Goal: Book appointment/travel/reservation

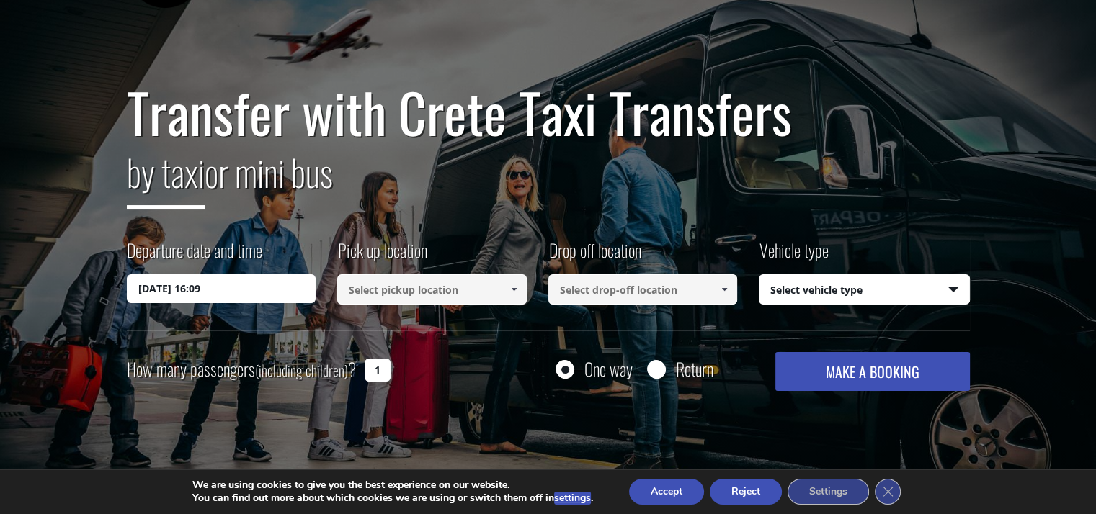
scroll to position [144, 0]
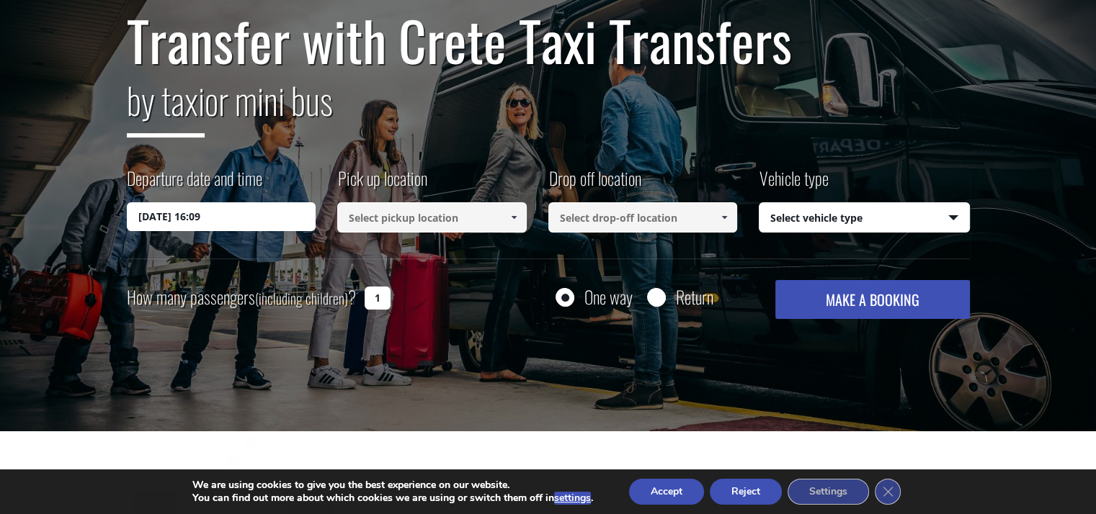
click at [210, 221] on input "15/08/2025 16:09" at bounding box center [221, 216] width 189 height 29
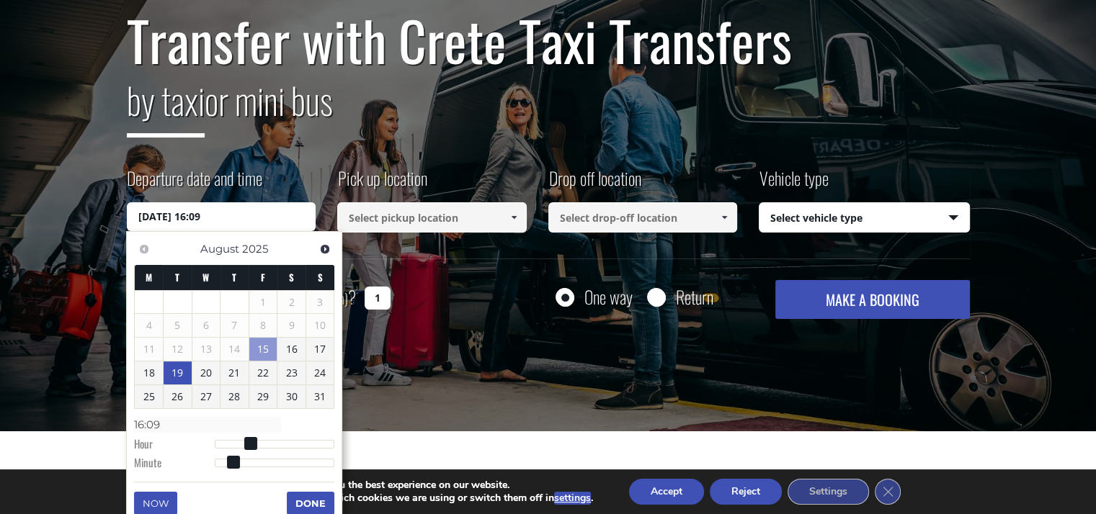
click at [182, 377] on link "19" at bounding box center [178, 373] width 28 height 23
type input "19/08/2025 01:00"
type input "01:00"
type input "19/08/2025 02:00"
type input "02:00"
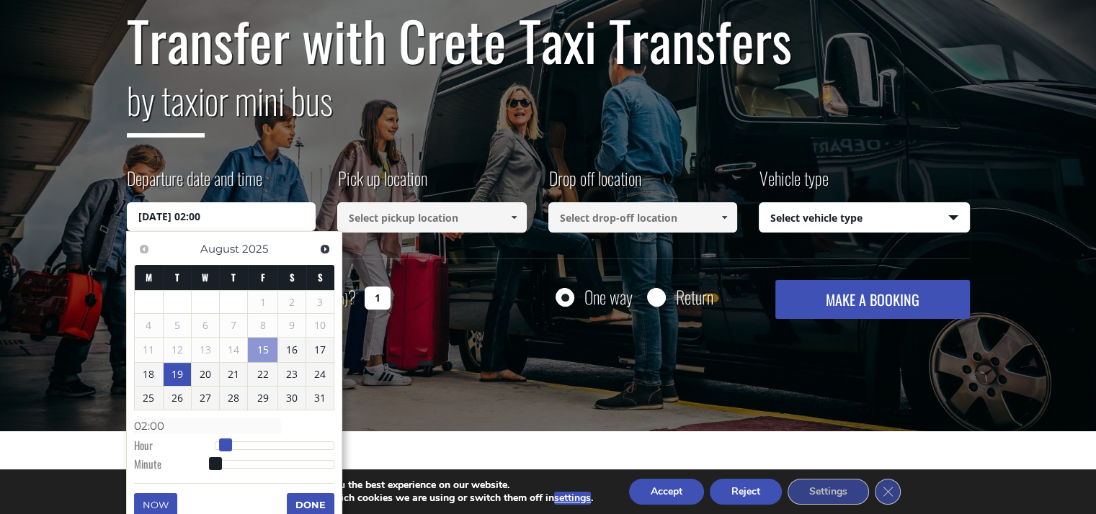
type input "19/08/2025 03:00"
type input "03:00"
type input "19/08/2025 04:00"
type input "04:00"
type input "19/08/2025 05:00"
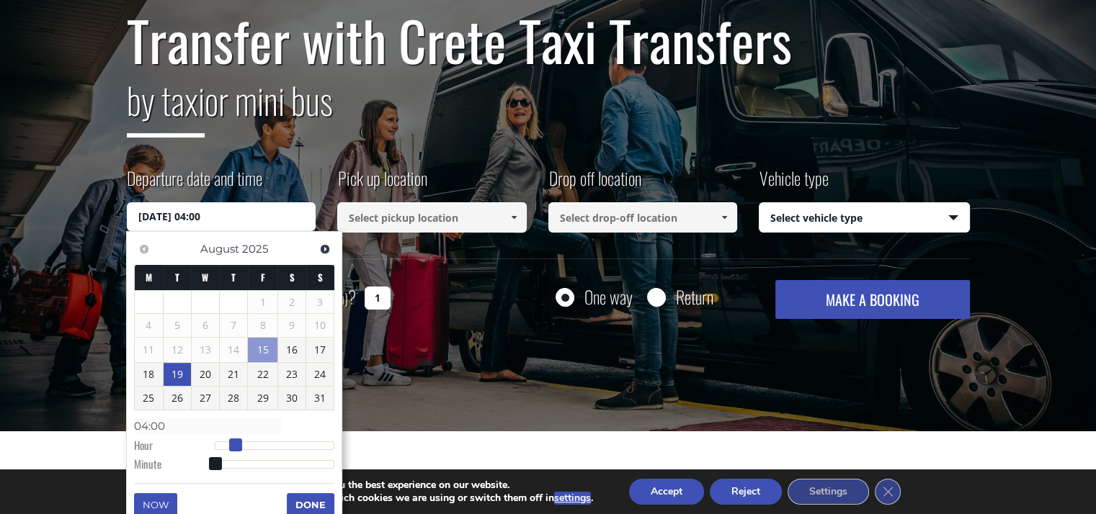
type input "05:00"
type input "19/08/2025 06:00"
type input "06:00"
type input "19/08/2025 07:00"
type input "07:00"
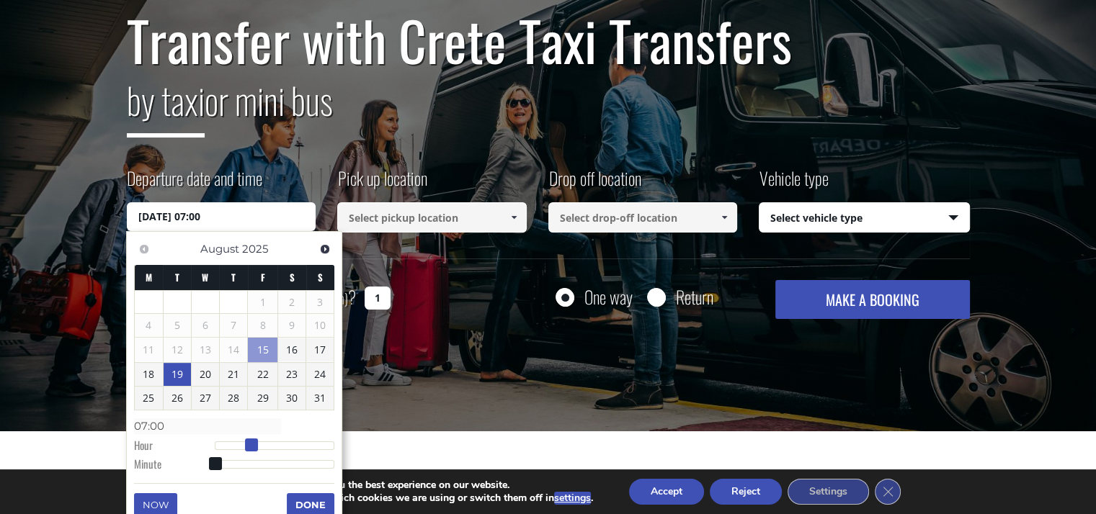
type input "19/08/2025 08:00"
type input "08:00"
type input "19/08/2025 09:00"
type input "09:00"
type input "19/08/2025 10:00"
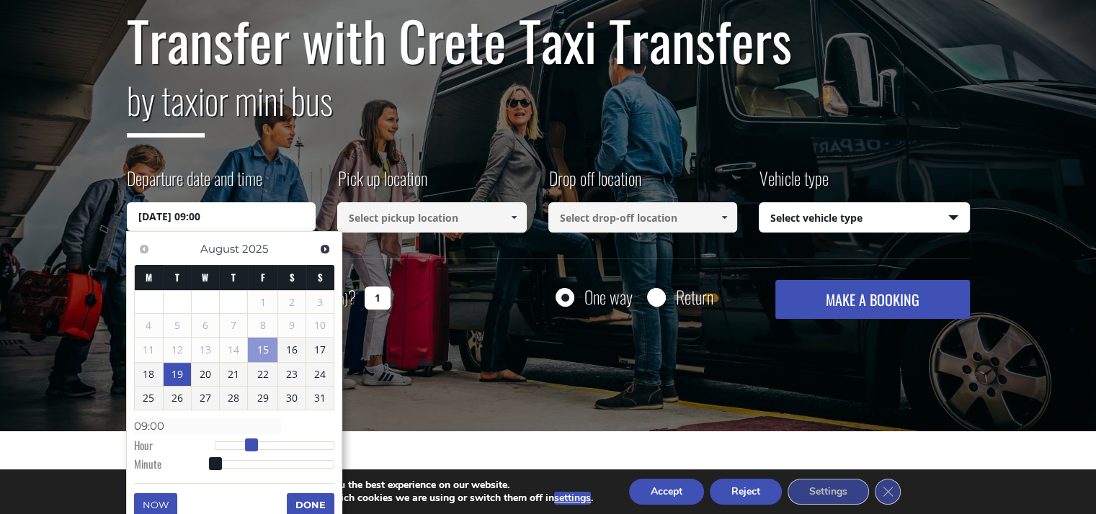
type input "10:00"
type input "19/08/2025 11:00"
type input "11:00"
type input "19/08/2025 12:00"
type input "12:00"
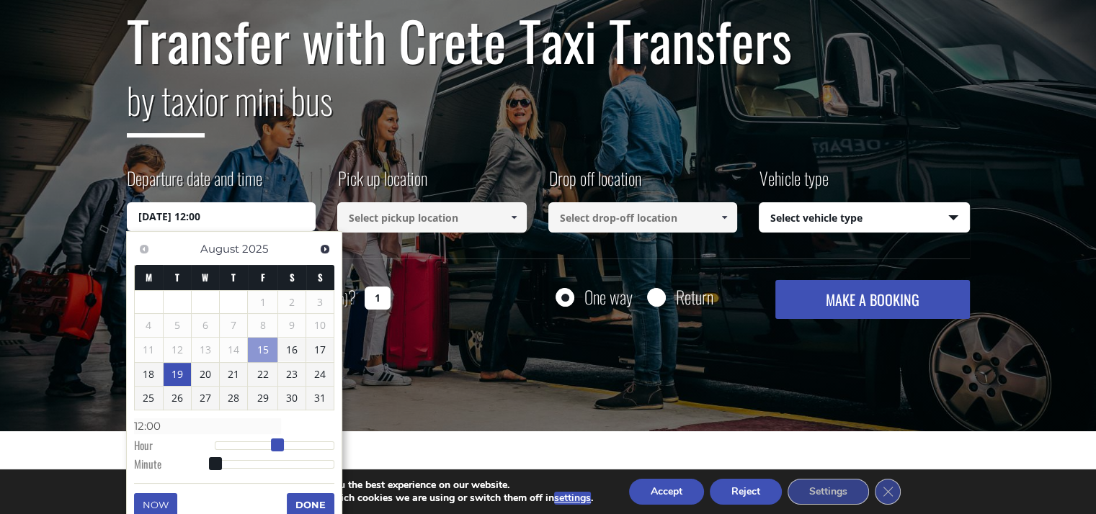
type input "19/08/2025 13:00"
type input "13:00"
type input "19/08/2025 14:00"
type input "14:00"
type input "19/08/2025 15:00"
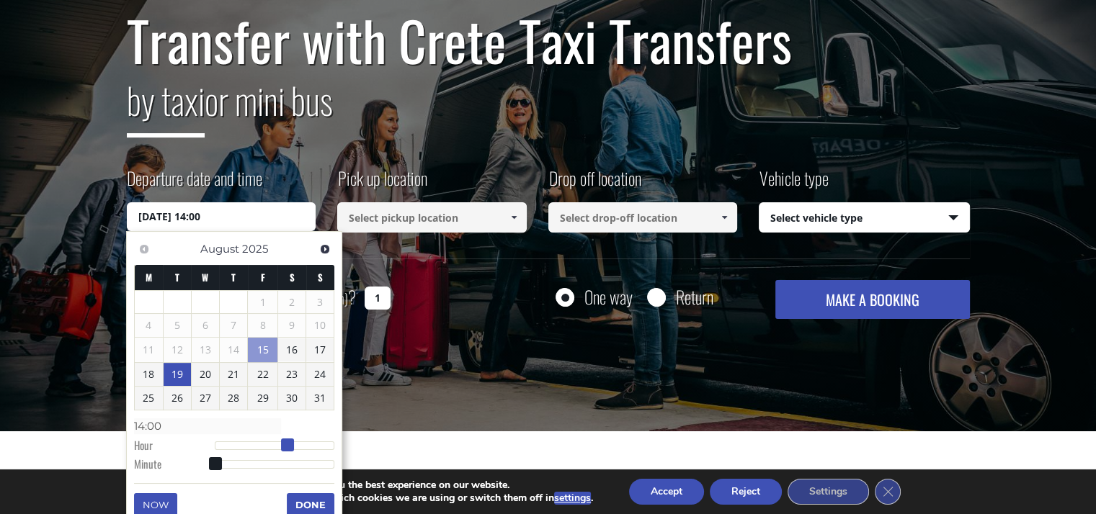
type input "15:00"
type input "19/08/2025 16:00"
type input "16:00"
drag, startPoint x: 218, startPoint y: 438, endPoint x: 303, endPoint y: 446, distance: 84.7
click at [303, 446] on span at bounding box center [297, 445] width 13 height 13
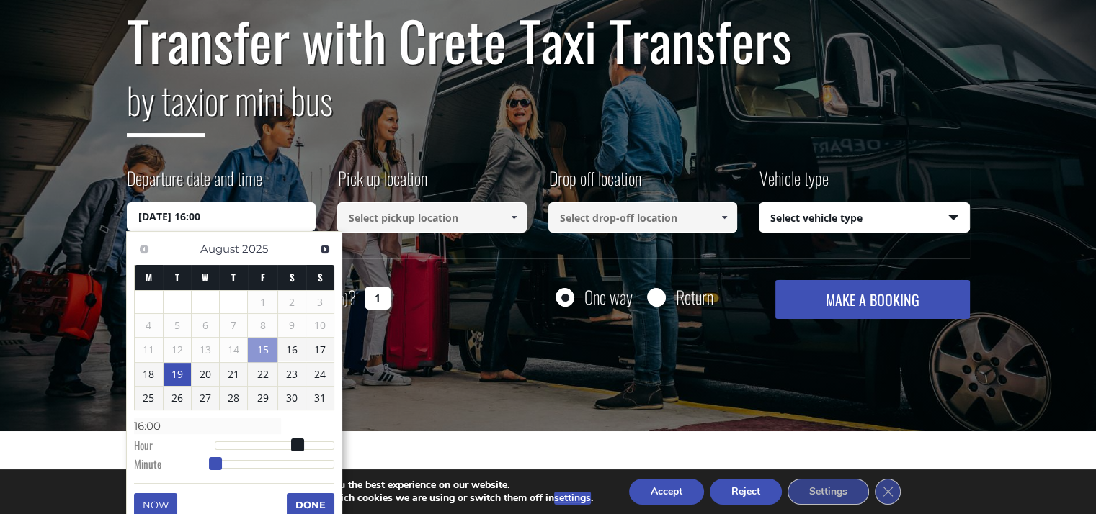
type input "19/08/2025 16:01"
type input "16:01"
type input "19/08/2025 16:02"
type input "16:02"
type input "19/08/2025 16:03"
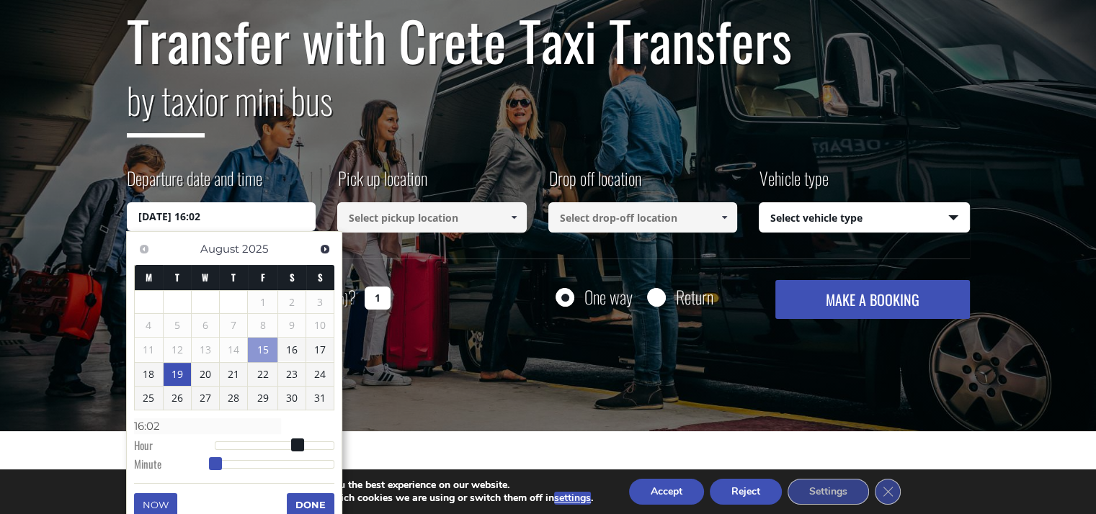
type input "16:03"
type input "19/08/2025 16:04"
type input "16:04"
type input "19/08/2025 16:05"
type input "16:05"
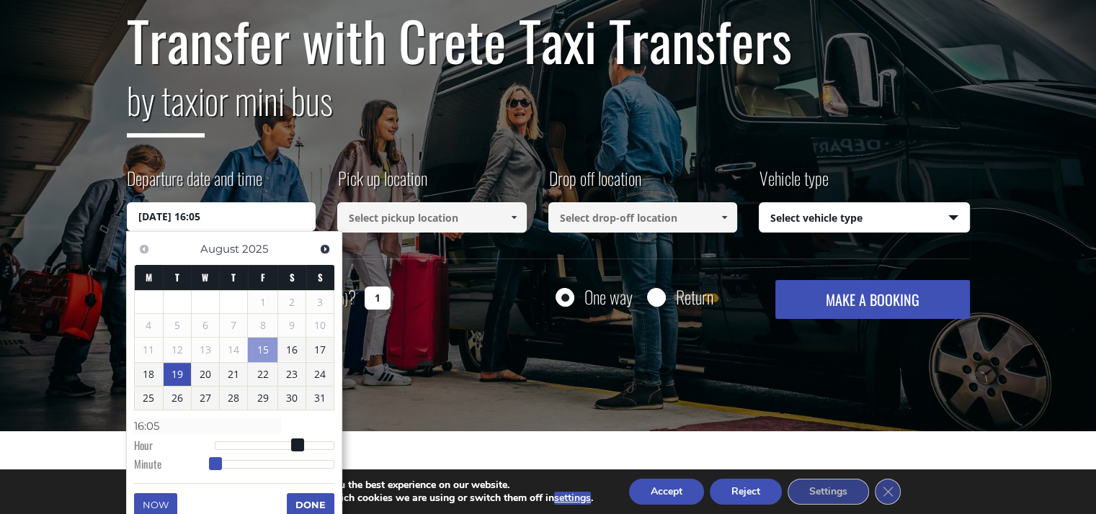
type input "19/08/2025 16:06"
type input "16:06"
type input "19/08/2025 16:07"
type input "16:07"
type input "19/08/2025 16:09"
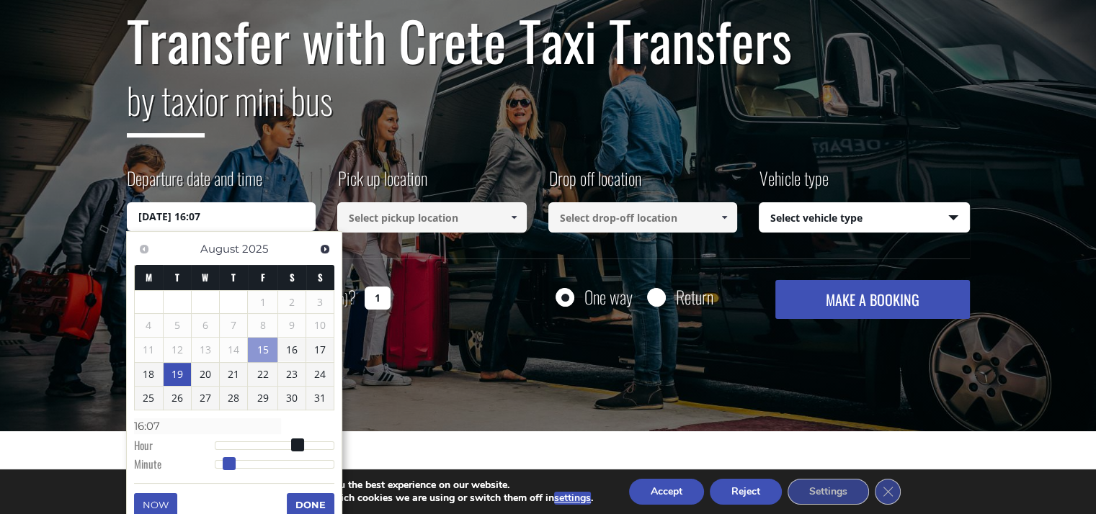
type input "16:09"
type input "19/08/2025 16:11"
type input "16:11"
type input "19/08/2025 16:13"
type input "16:13"
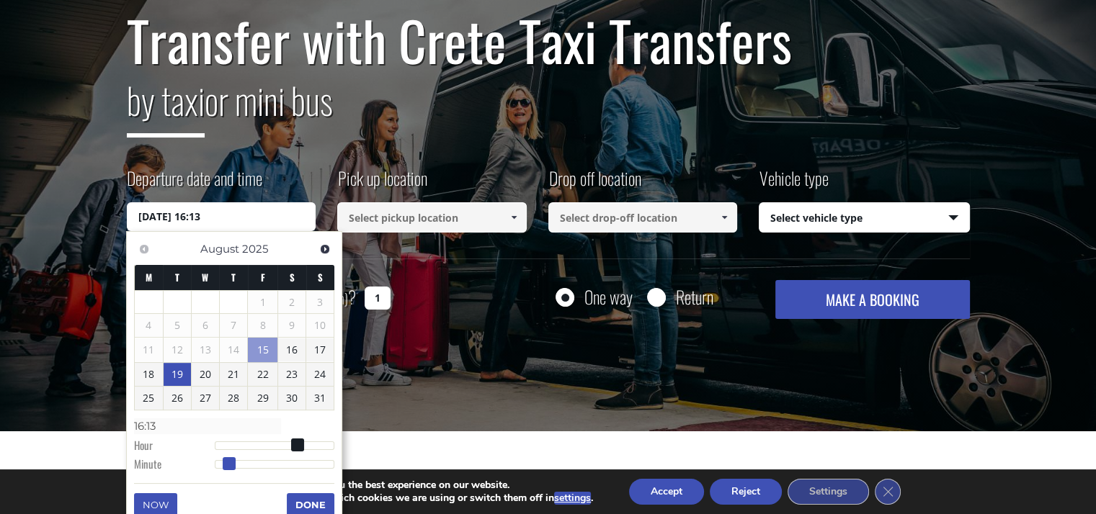
type input "19/08/2025 16:14"
type input "16:14"
type input "19/08/2025 16:15"
type input "16:15"
type input "19/08/2025 16:17"
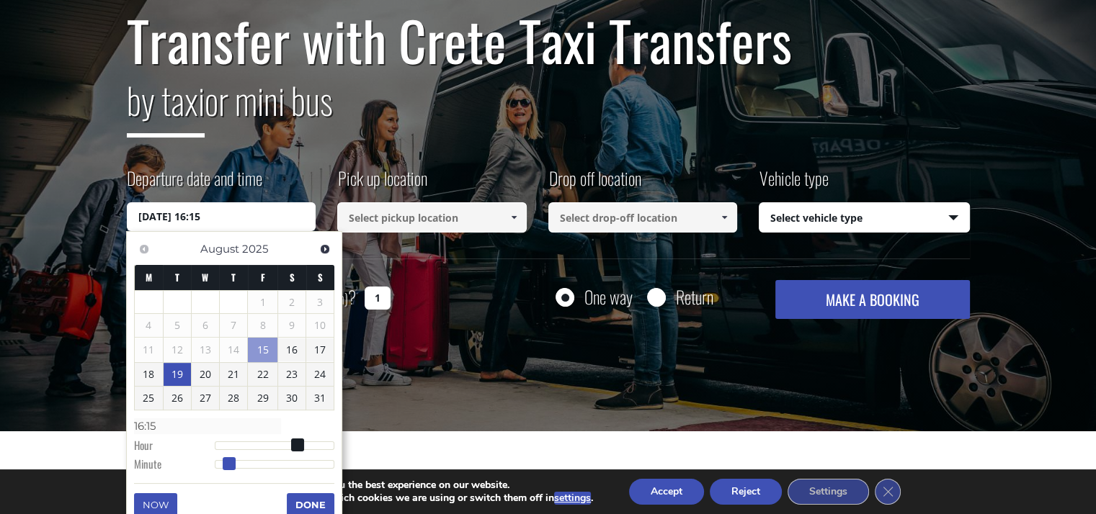
type input "16:17"
type input "19/08/2025 16:18"
type input "16:18"
type input "19/08/2025 16:20"
type input "16:20"
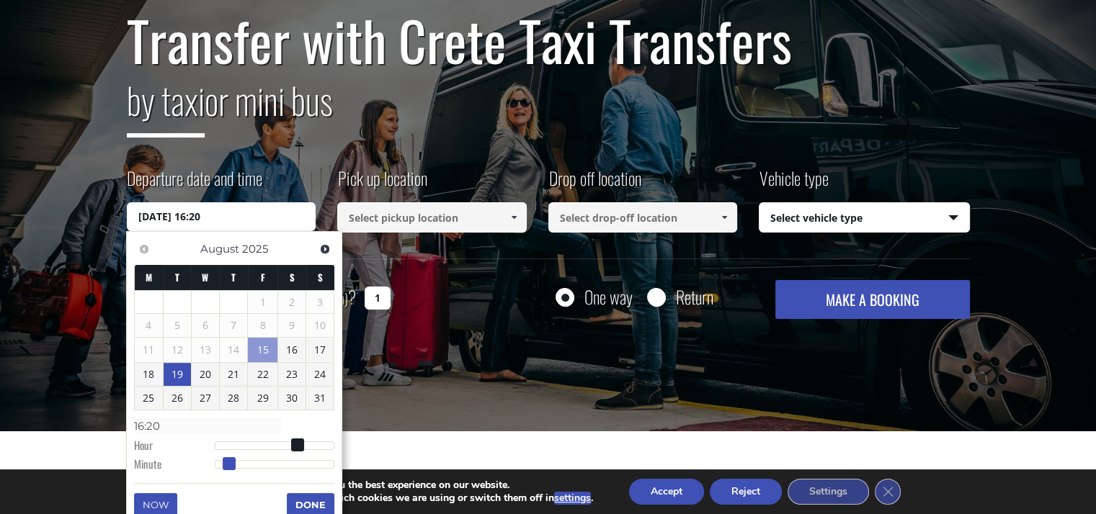
type input "19/08/2025 16:23"
type input "16:23"
type input "19/08/2025 16:29"
type input "16:29"
type input "19/08/2025 16:32"
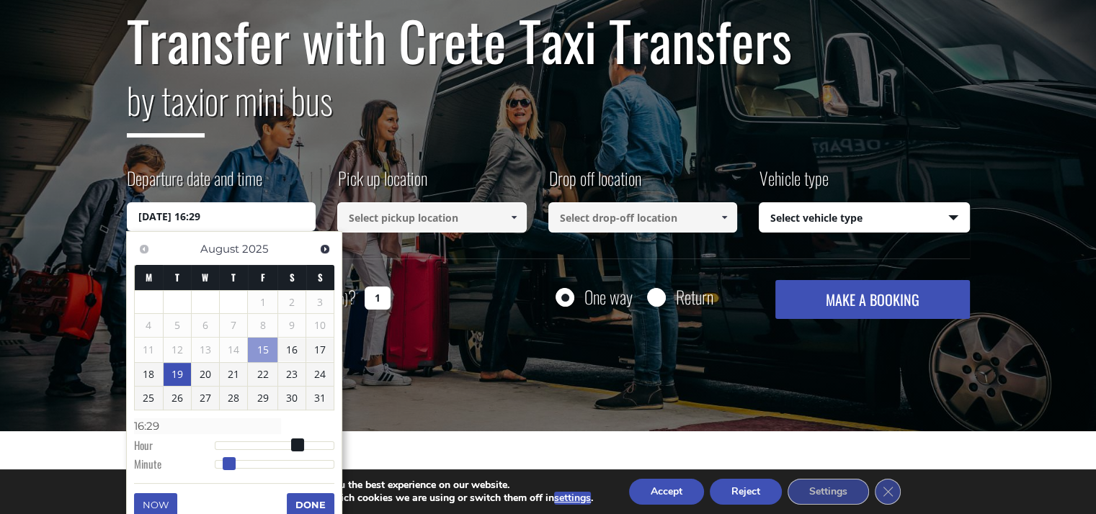
type input "16:32"
type input "19/08/2025 16:33"
type input "16:33"
type input "19/08/2025 16:34"
type input "16:34"
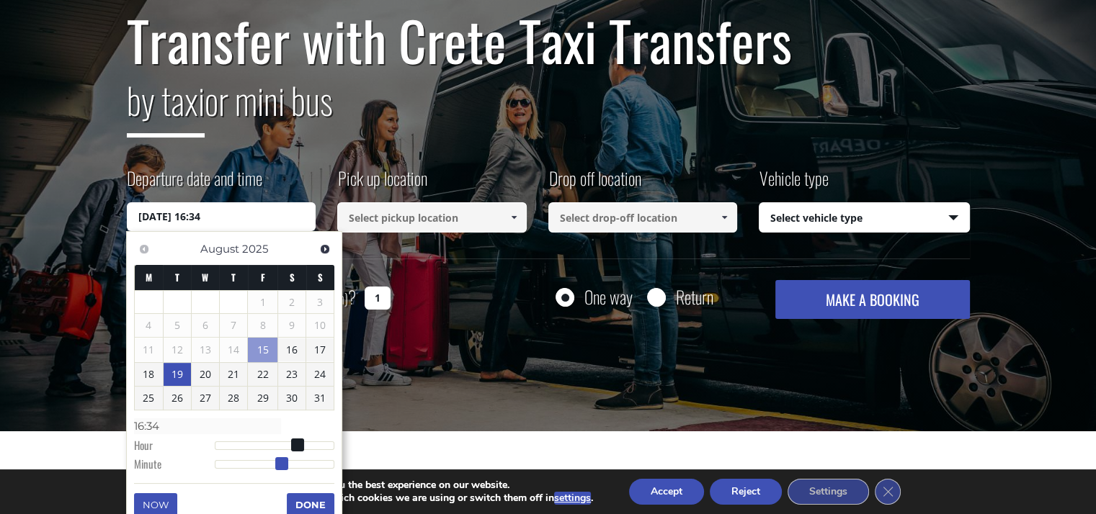
type input "19/08/2025 16:35"
type input "16:35"
drag, startPoint x: 218, startPoint y: 460, endPoint x: 288, endPoint y: 463, distance: 69.9
click at [288, 463] on span at bounding box center [285, 463] width 13 height 13
type input "19/08/2025 16:36"
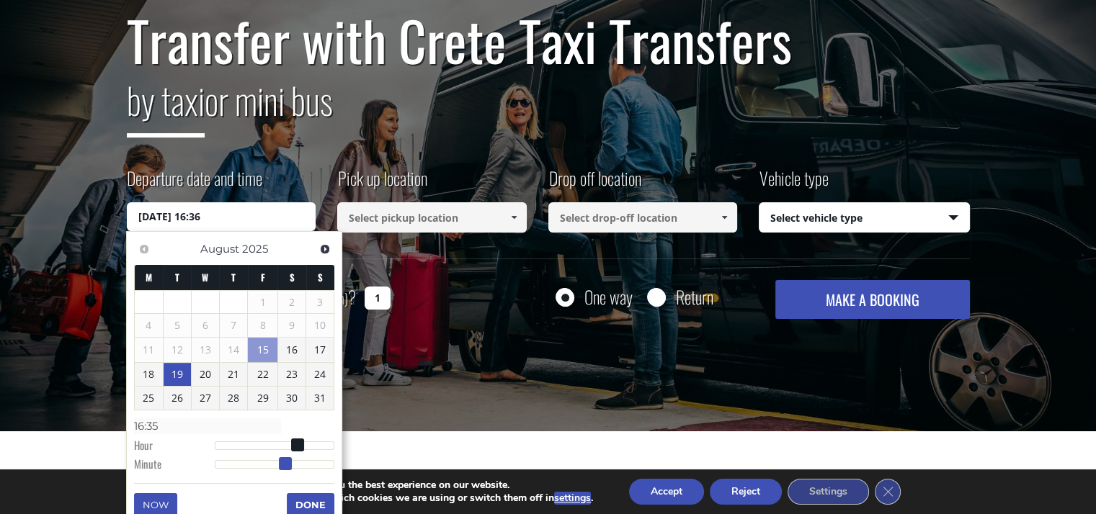
type input "16:36"
type input "19/08/2025 16:37"
type input "16:37"
type input "19/08/2025 16:38"
type input "16:38"
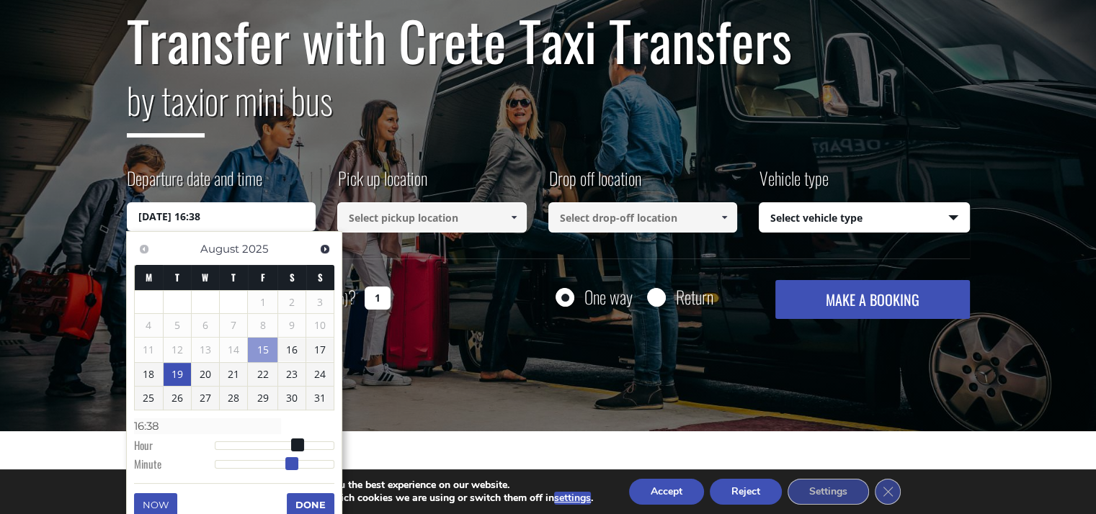
type input "19/08/2025 16:39"
type input "16:39"
type input "19/08/2025 16:40"
type input "16:40"
drag, startPoint x: 285, startPoint y: 463, endPoint x: 294, endPoint y: 465, distance: 9.6
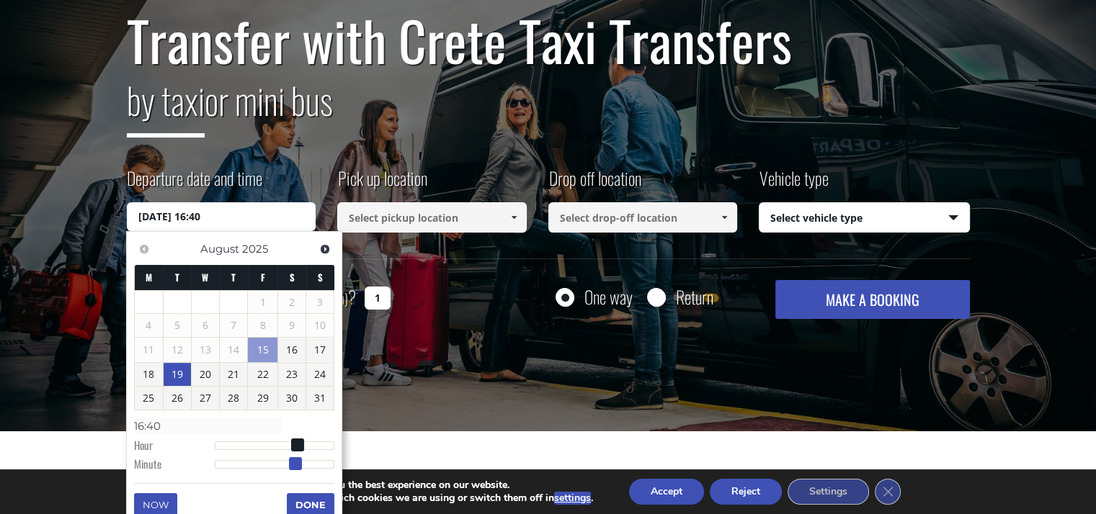
click at [294, 465] on span at bounding box center [295, 463] width 13 height 13
click at [313, 504] on button "Done" at bounding box center [311, 505] width 48 height 23
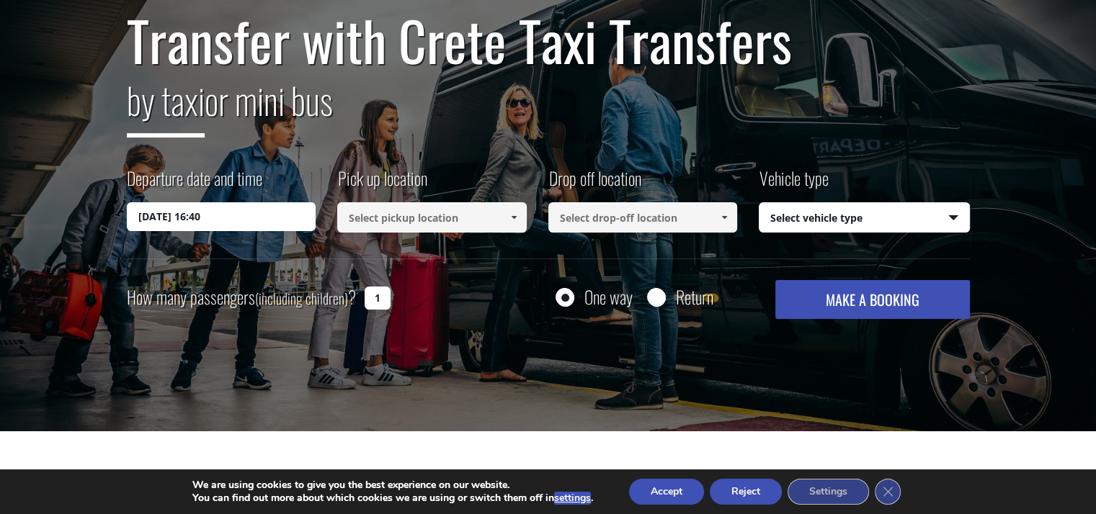
click at [419, 219] on input at bounding box center [431, 217] width 189 height 30
click at [517, 213] on span at bounding box center [514, 218] width 12 height 12
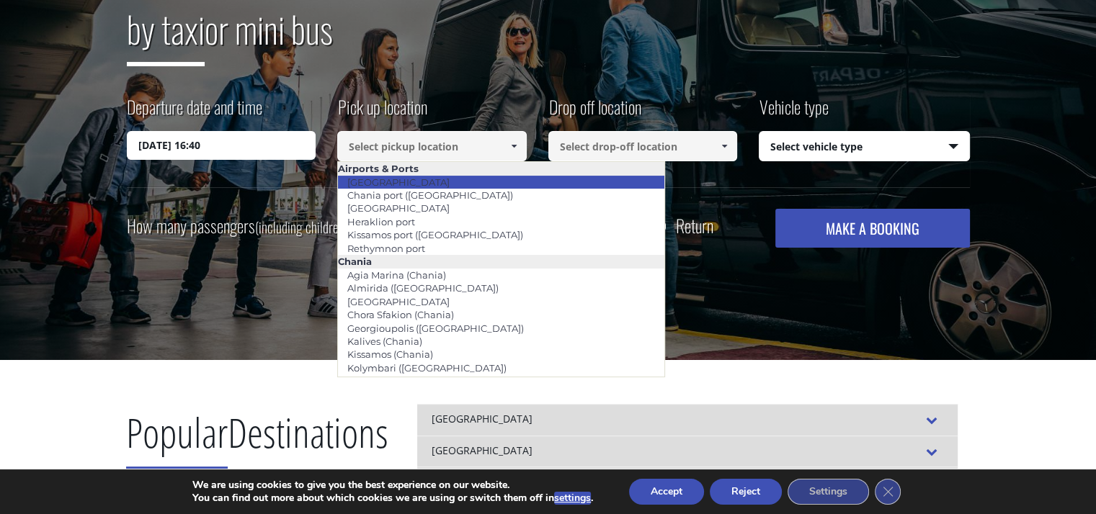
scroll to position [216, 0]
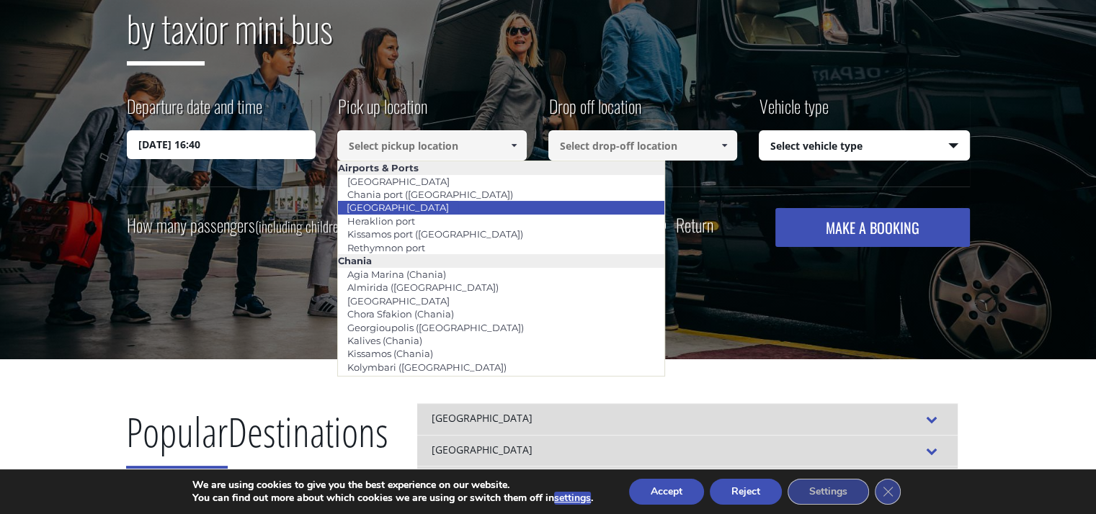
click at [428, 212] on link "[GEOGRAPHIC_DATA]" at bounding box center [397, 207] width 121 height 20
type input "[GEOGRAPHIC_DATA]"
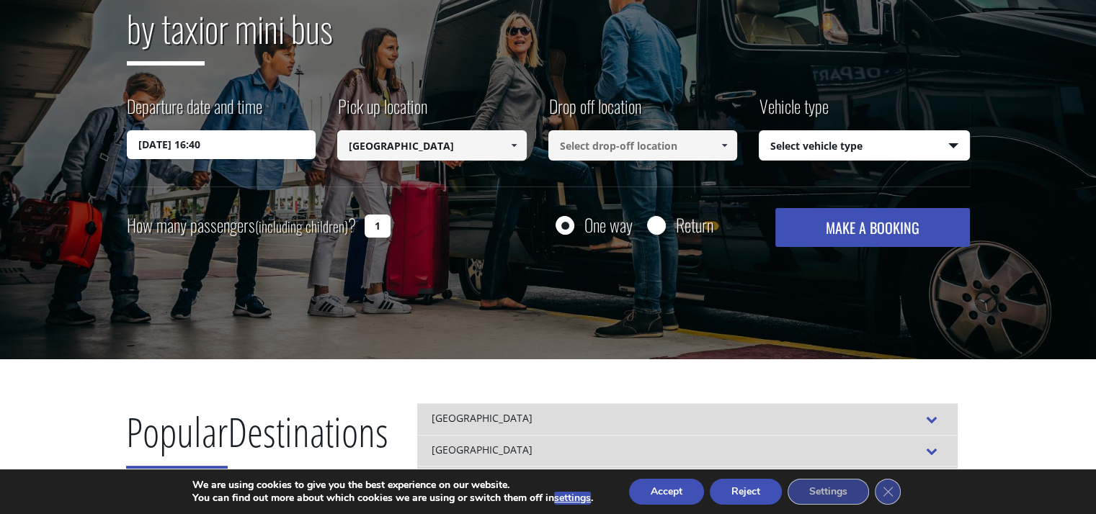
click at [628, 149] on input at bounding box center [642, 145] width 189 height 30
click at [723, 142] on span at bounding box center [724, 146] width 12 height 12
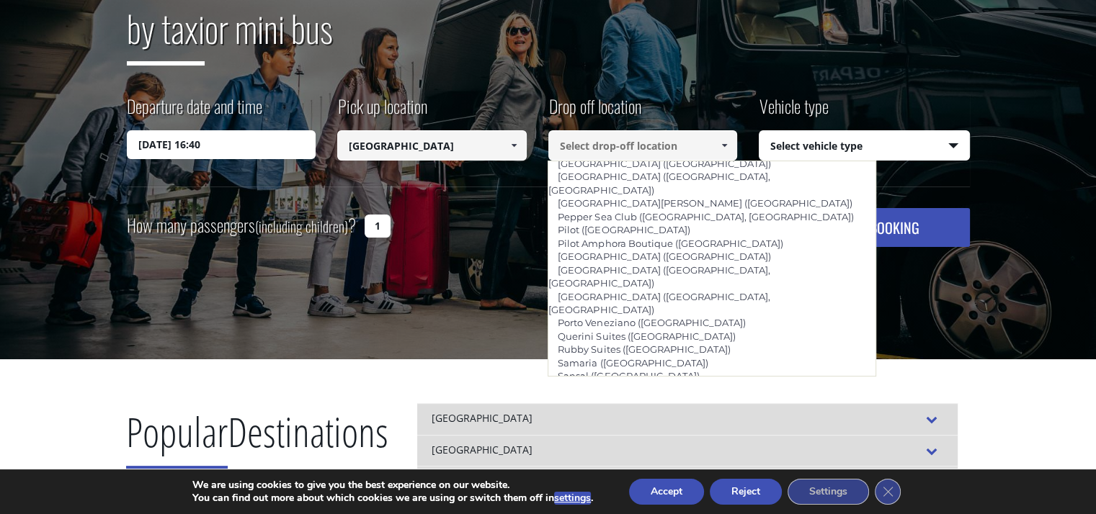
scroll to position [986, 0]
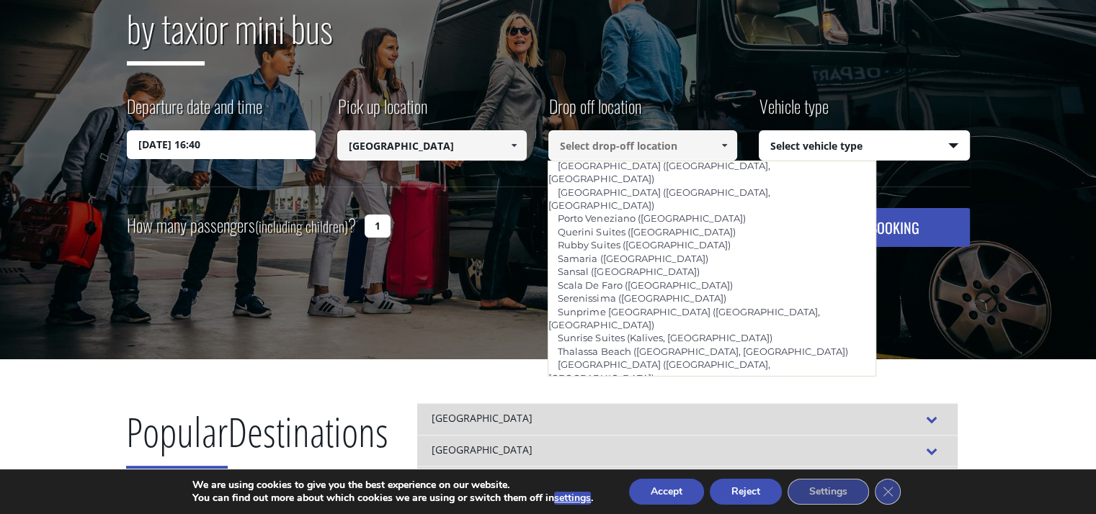
click at [615, 448] on link "Malia ([GEOGRAPHIC_DATA])" at bounding box center [625, 458] width 155 height 20
type input "Malia ([GEOGRAPHIC_DATA])"
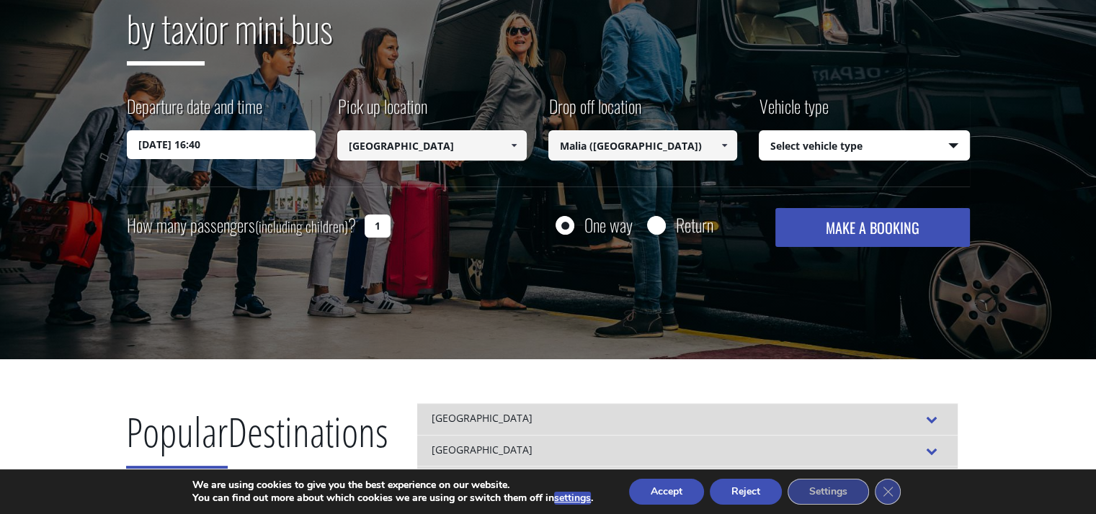
click at [880, 151] on select "Select vehicle type Taxi (4 passengers) Mercedes E Class Mini Van (7 passengers…" at bounding box center [864, 146] width 210 height 30
select select "540"
click at [759, 131] on select "Select vehicle type Taxi (4 passengers) Mercedes E Class Mini Van (7 passengers…" at bounding box center [864, 146] width 210 height 30
click at [383, 224] on input "1" at bounding box center [378, 226] width 26 height 23
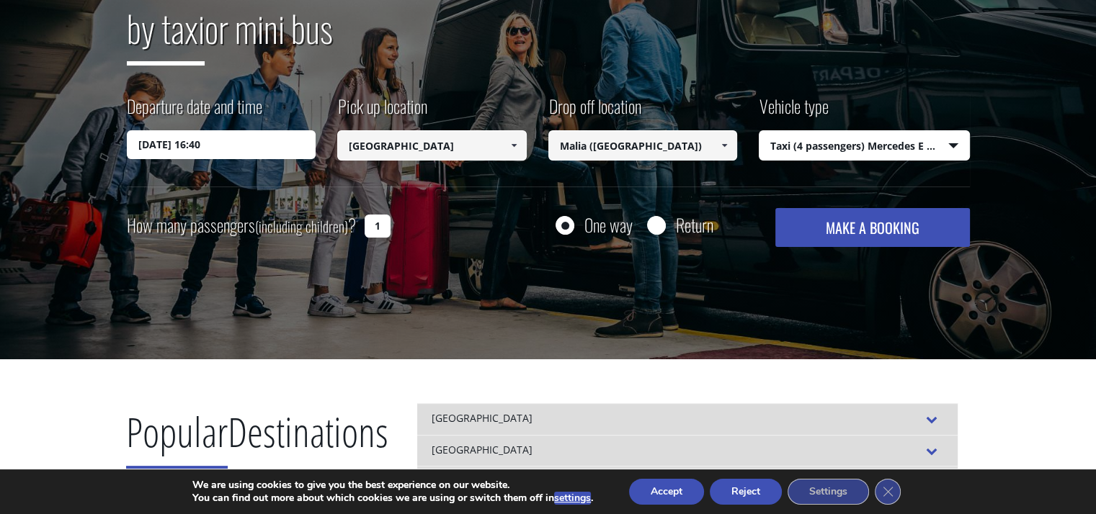
drag, startPoint x: 383, startPoint y: 224, endPoint x: 362, endPoint y: 224, distance: 20.2
click at [365, 224] on input "1" at bounding box center [378, 226] width 26 height 23
type input "4"
click at [499, 247] on div "Transfer with Crete Taxi Transfers by taxi or mini bus Departure date and time …" at bounding box center [548, 100] width 1096 height 519
click at [659, 227] on input "Return" at bounding box center [656, 227] width 18 height 18
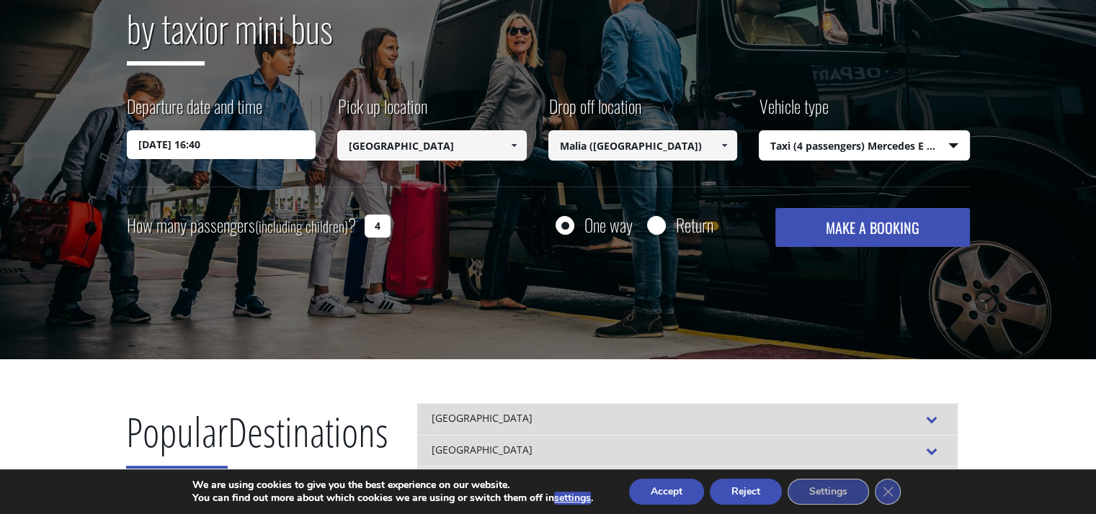
radio input "true"
type input "Malia ([GEOGRAPHIC_DATA])"
type input "[GEOGRAPHIC_DATA]"
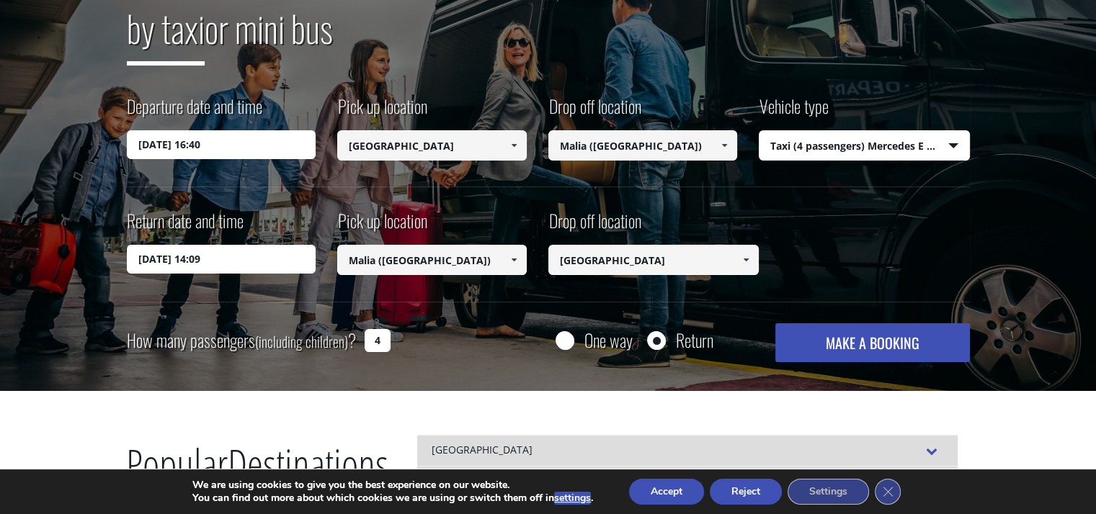
click at [193, 257] on input "16/08/2025 14:09" at bounding box center [221, 259] width 189 height 29
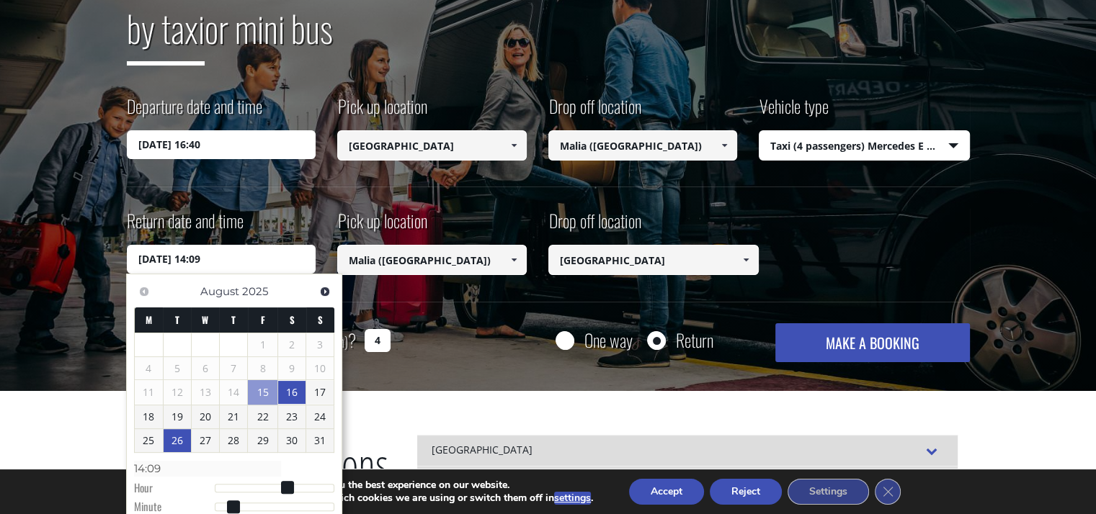
click at [175, 443] on link "26" at bounding box center [177, 440] width 27 height 23
type input "26/08/2025 14:30"
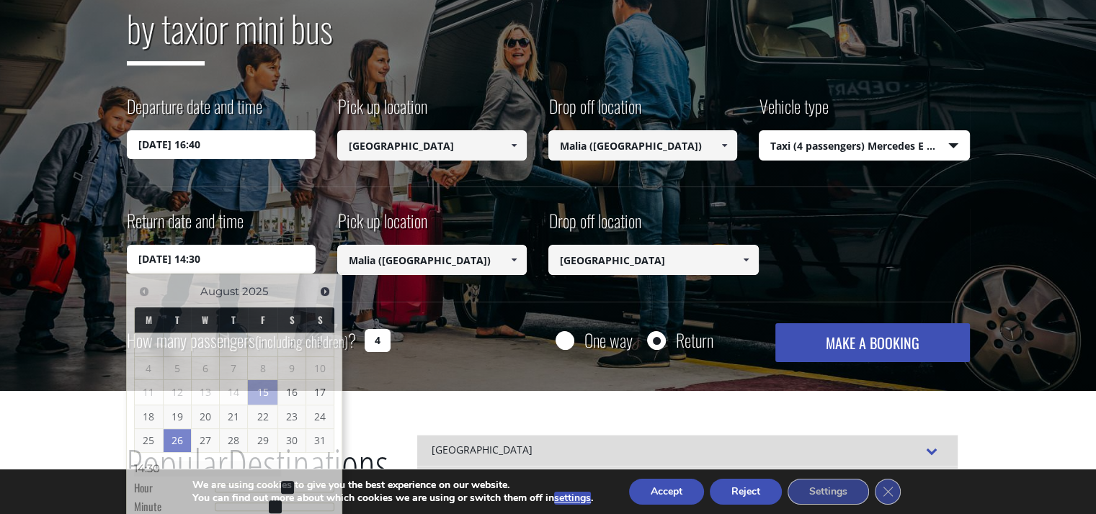
click at [898, 241] on div "Return date and time 26/08/2025 14:30 Pick up location Select pickup location S…" at bounding box center [548, 254] width 843 height 93
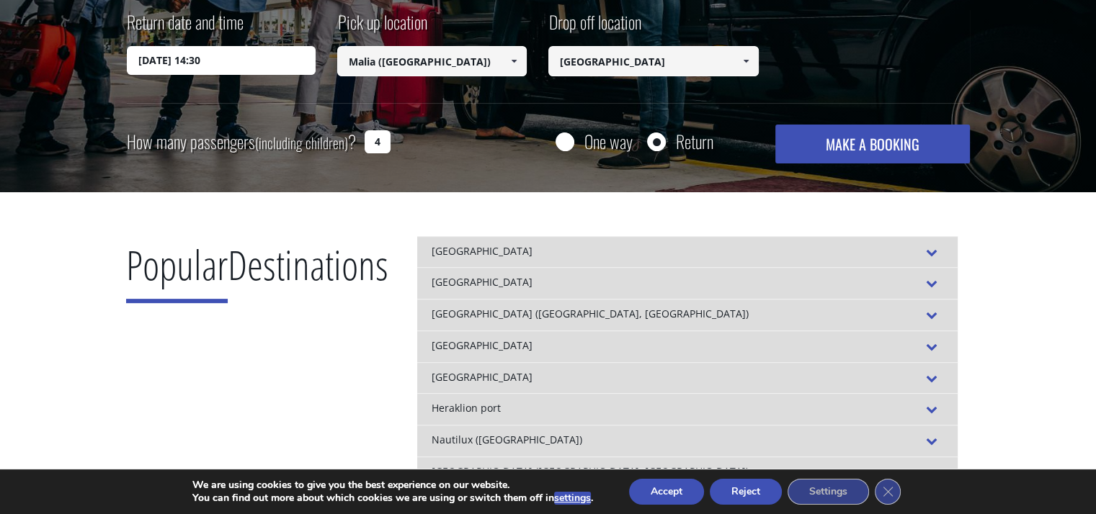
scroll to position [432, 0]
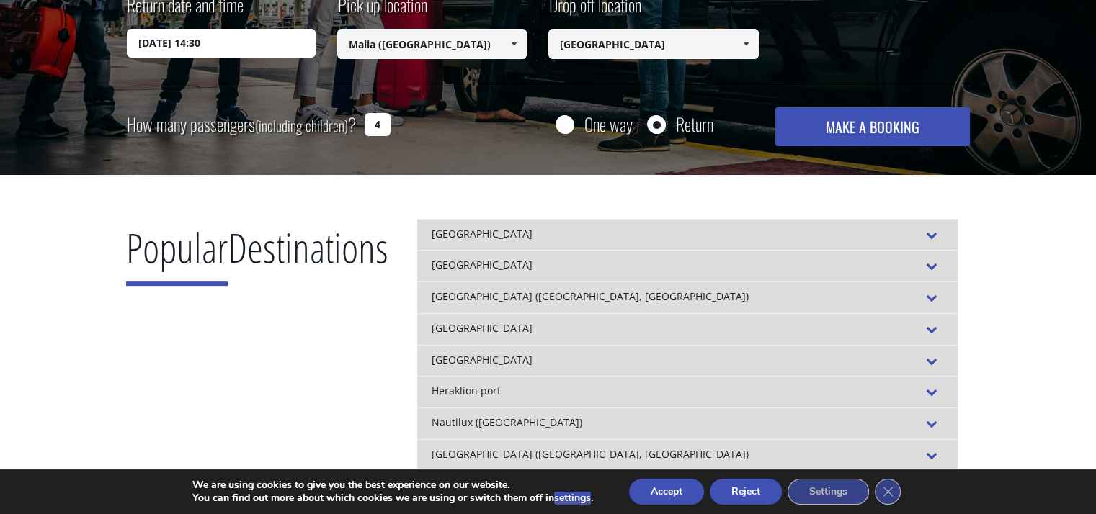
click at [907, 126] on button "MAKE A BOOKING" at bounding box center [872, 126] width 194 height 39
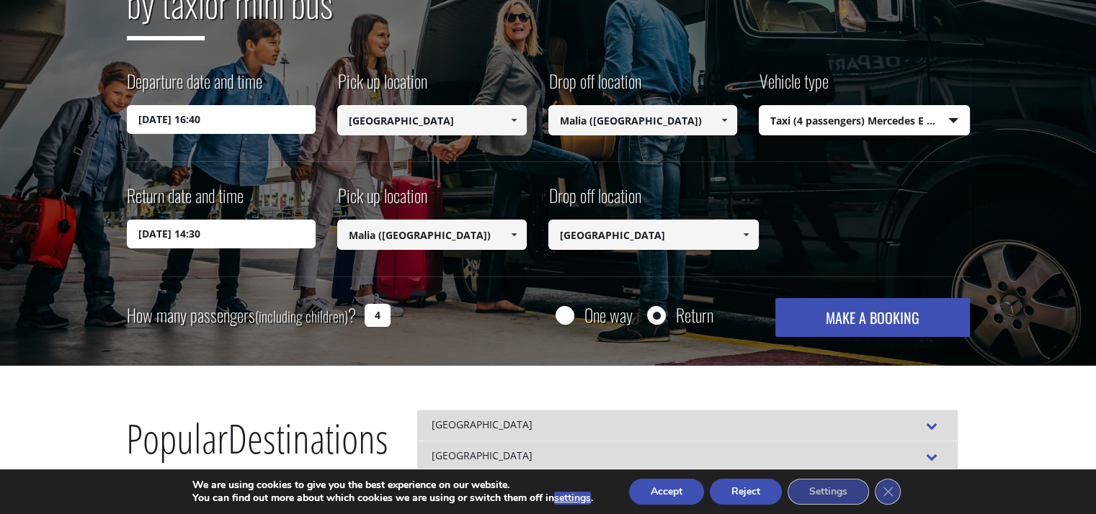
scroll to position [216, 0]
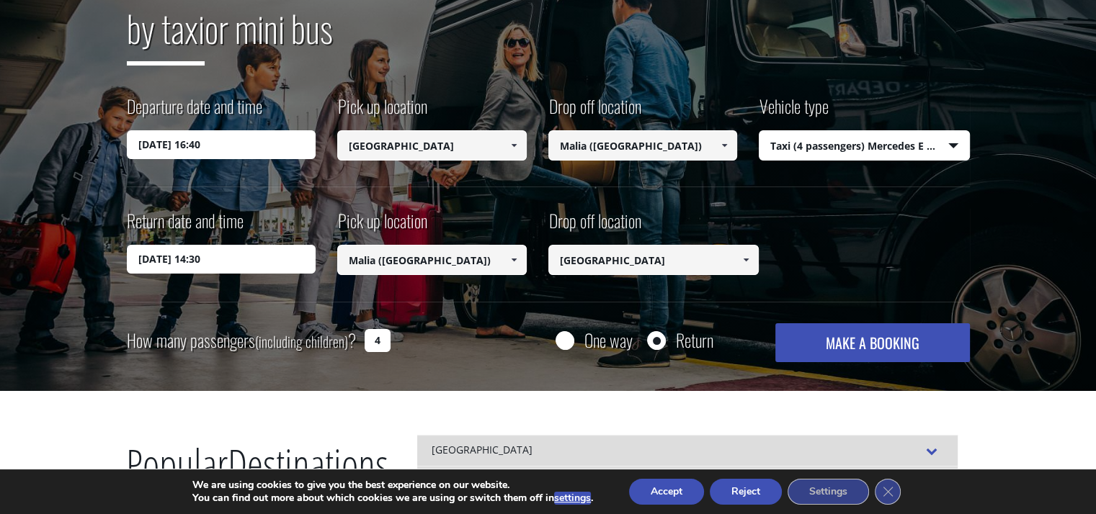
click at [568, 339] on input "One way" at bounding box center [564, 342] width 18 height 18
radio input "true"
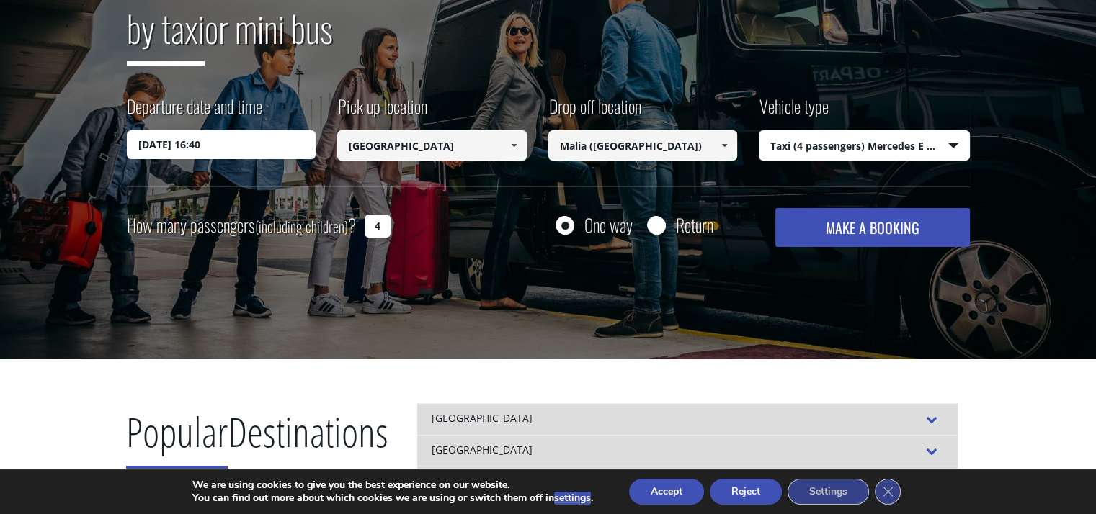
click at [911, 224] on button "MAKE A BOOKING" at bounding box center [872, 227] width 194 height 39
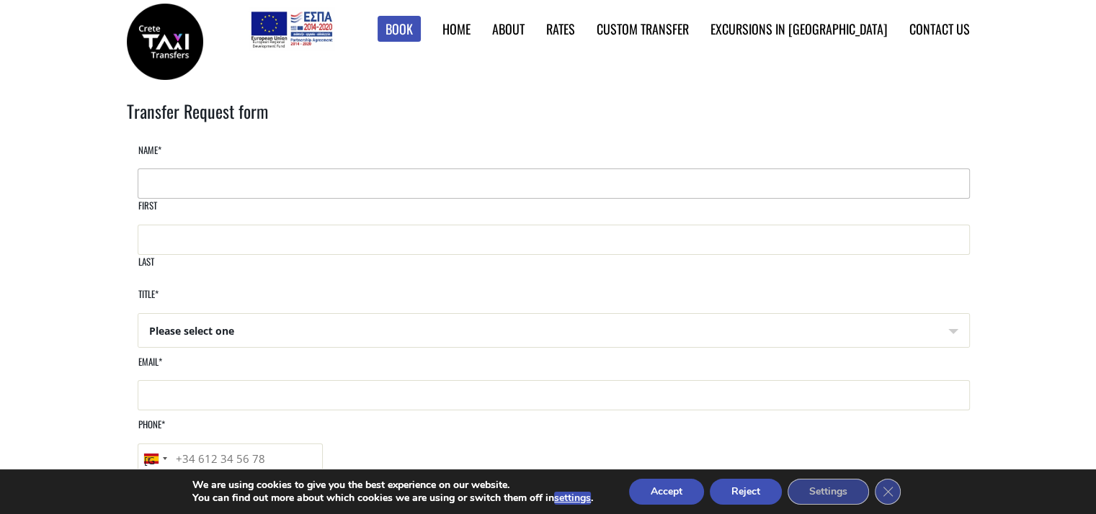
click at [242, 194] on input "First" at bounding box center [554, 184] width 832 height 30
drag, startPoint x: 242, startPoint y: 194, endPoint x: 172, endPoint y: 201, distance: 70.3
click at [172, 199] on input "jaime grau sanjuan" at bounding box center [554, 184] width 832 height 30
type input "jaime"
click at [657, 225] on input "Last" at bounding box center [554, 240] width 832 height 30
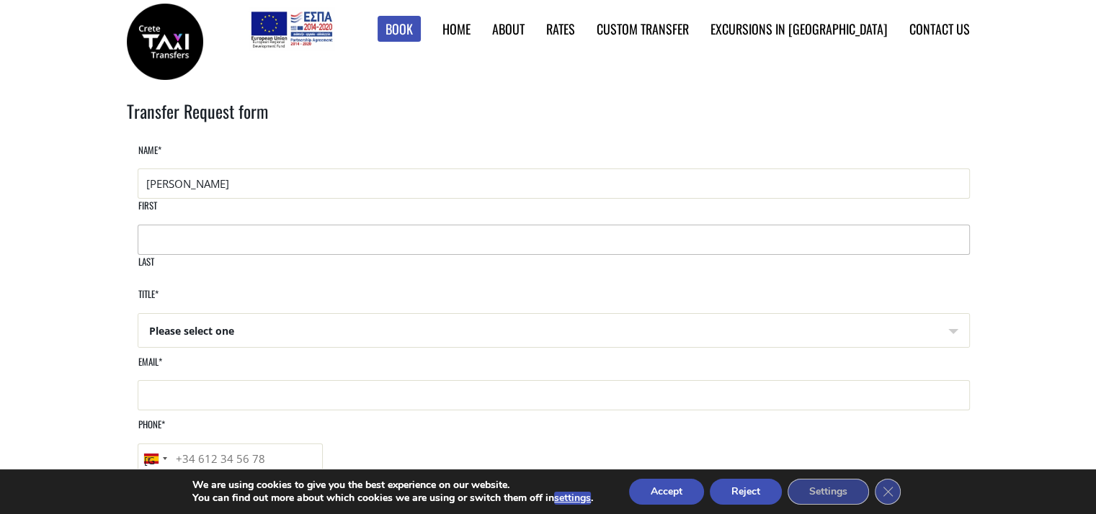
paste input "grau sanjuan"
type input "grau sanjuan"
click at [238, 314] on select "Please select one Mr Mrs" at bounding box center [553, 331] width 831 height 35
select select "Mr"
click at [138, 314] on select "Please select one Mr Mrs" at bounding box center [553, 331] width 831 height 35
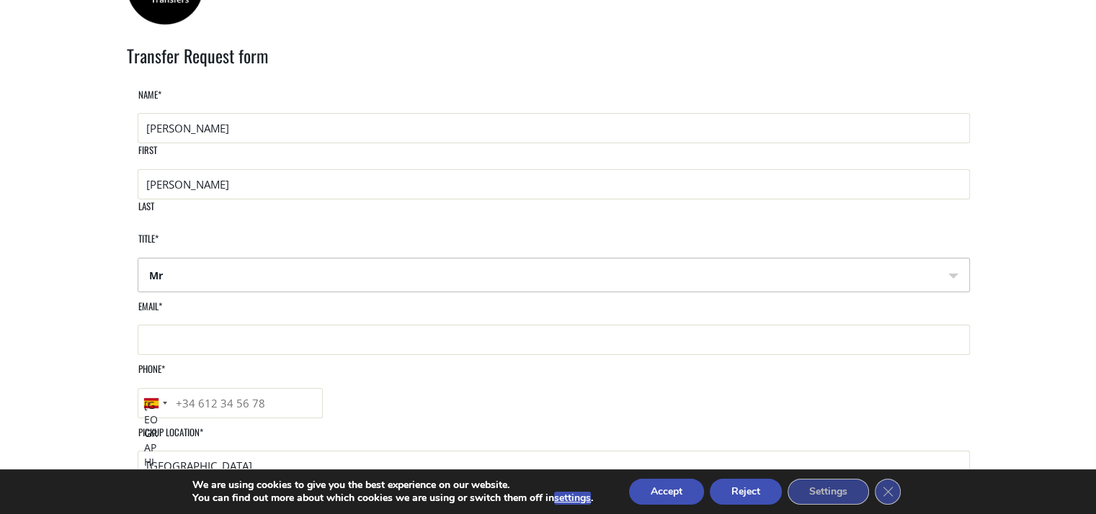
scroll to position [144, 0]
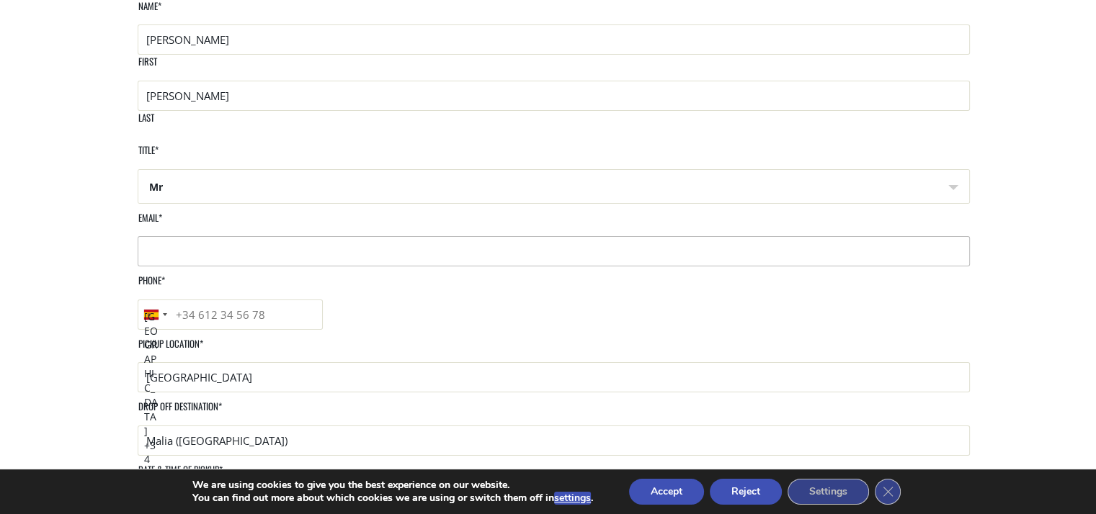
click at [283, 257] on input "Email *" at bounding box center [554, 251] width 832 height 30
type input "jaume.grau@mango.com"
click at [323, 300] on input "Phone *" at bounding box center [230, 315] width 185 height 30
click at [632, 426] on input "Malia ([GEOGRAPHIC_DATA])" at bounding box center [554, 441] width 832 height 30
click at [323, 300] on input "695938030" at bounding box center [230, 315] width 185 height 30
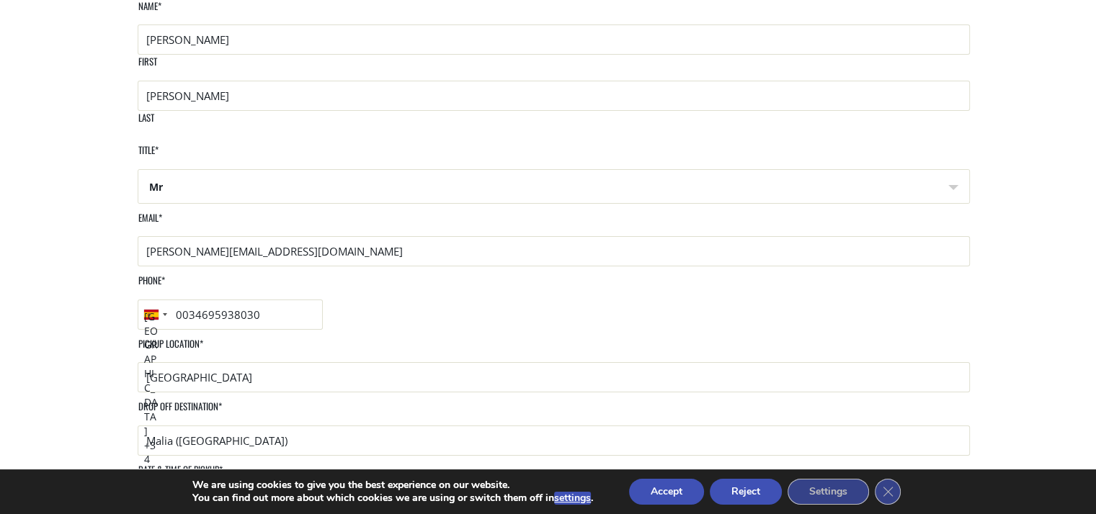
click at [323, 300] on input "0034695938030" at bounding box center [230, 315] width 185 height 30
type input "0034695938030"
click at [752, 426] on input "Malia ([GEOGRAPHIC_DATA])" at bounding box center [554, 441] width 832 height 30
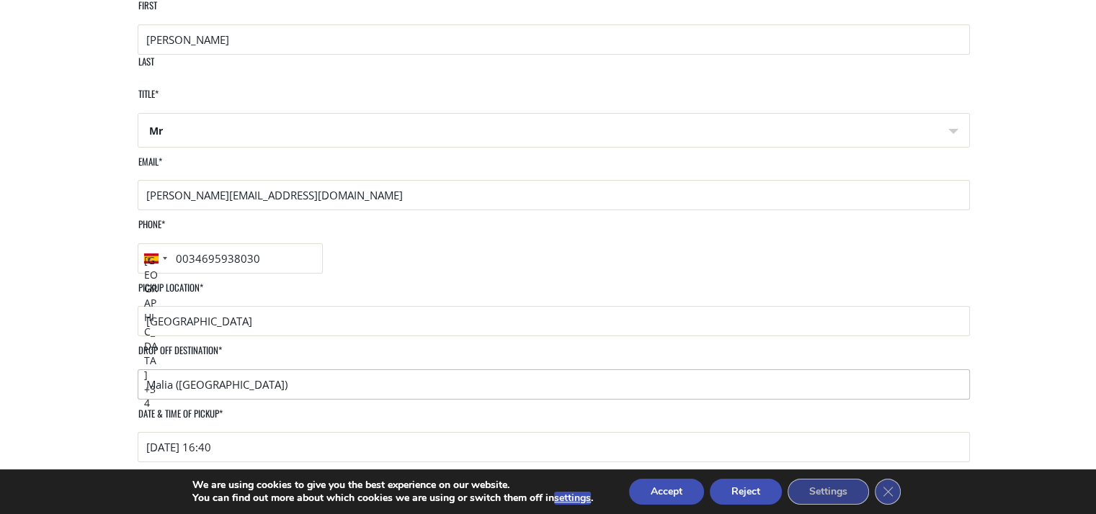
scroll to position [216, 0]
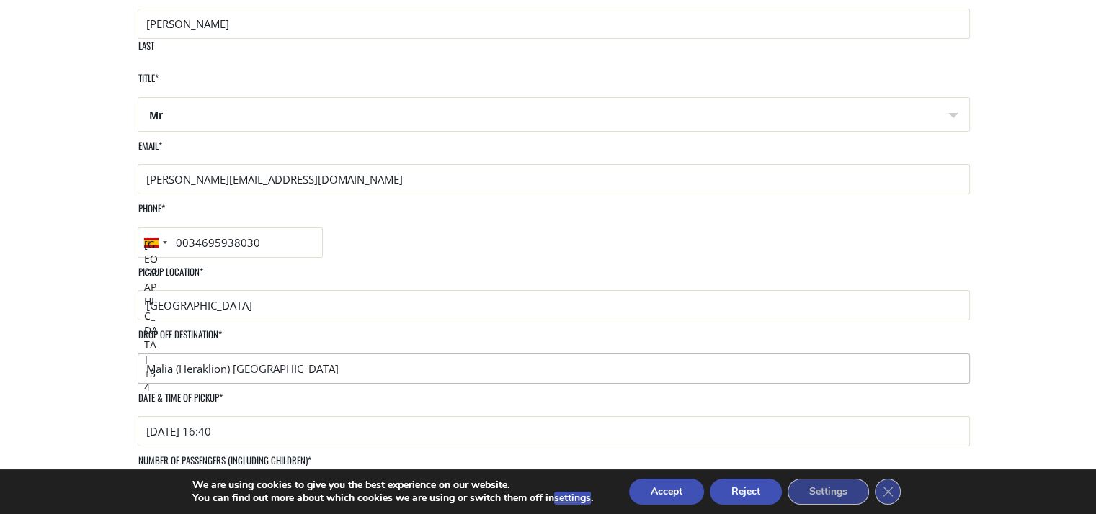
paste input "grau sanjuan"
paste input "PO 700 07, Malia"
type input "Malia (Heraklion) Meropi Hotel PO 700 07, Malia"
click at [827, 416] on div "[DATE] 16:40" at bounding box center [554, 431] width 832 height 30
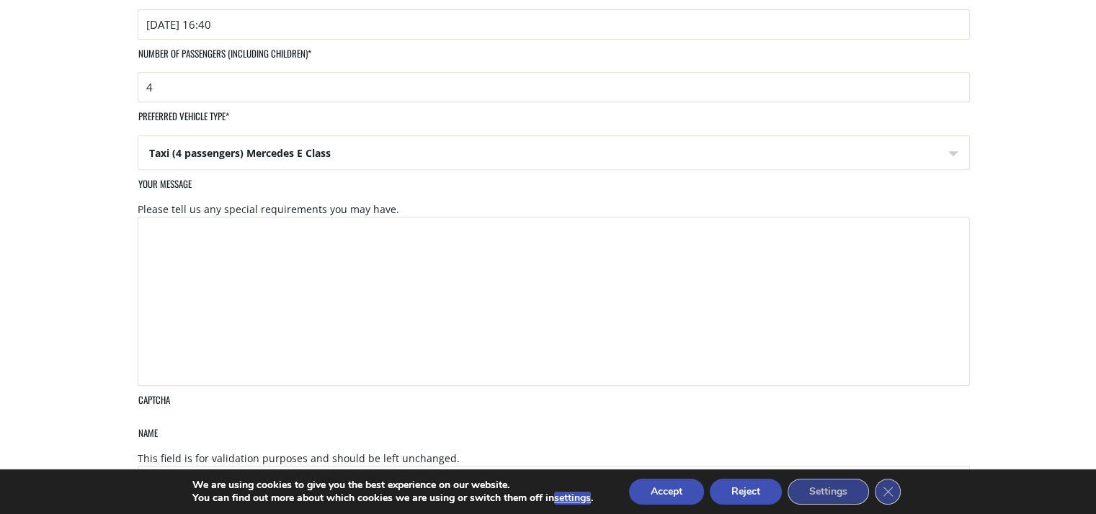
scroll to position [648, 0]
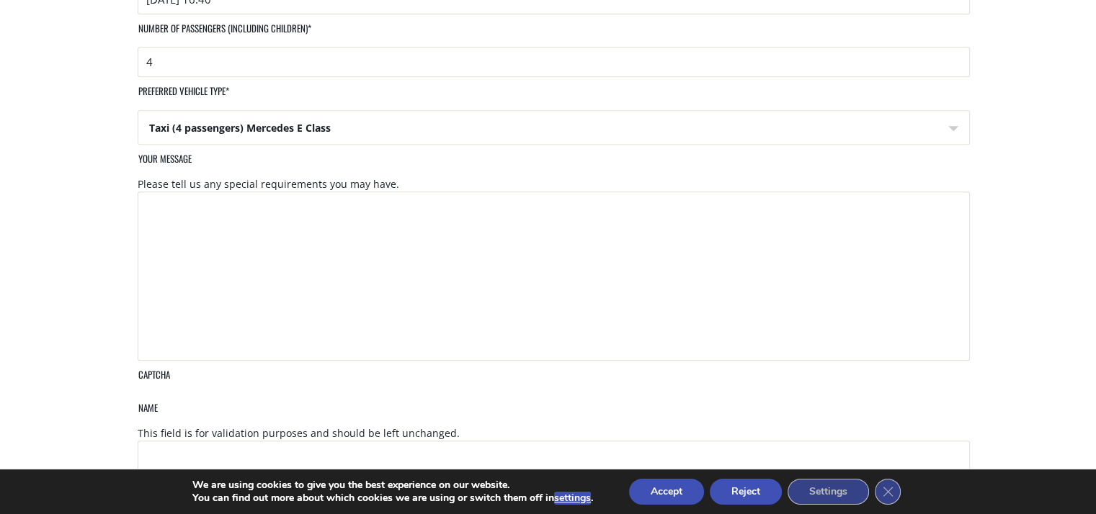
click at [156, 493] on input "Get a quote" at bounding box center [166, 508] width 78 height 30
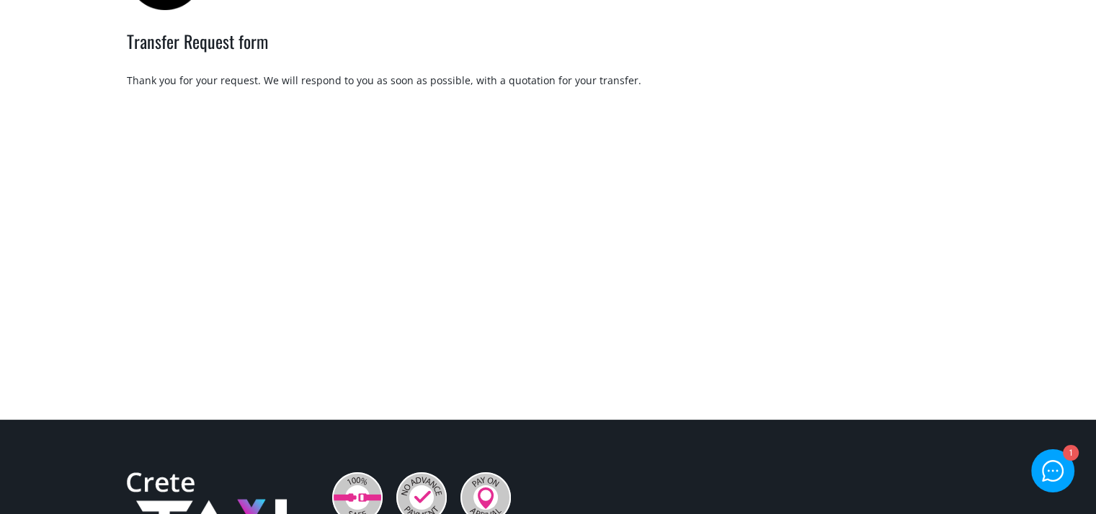
scroll to position [72, 0]
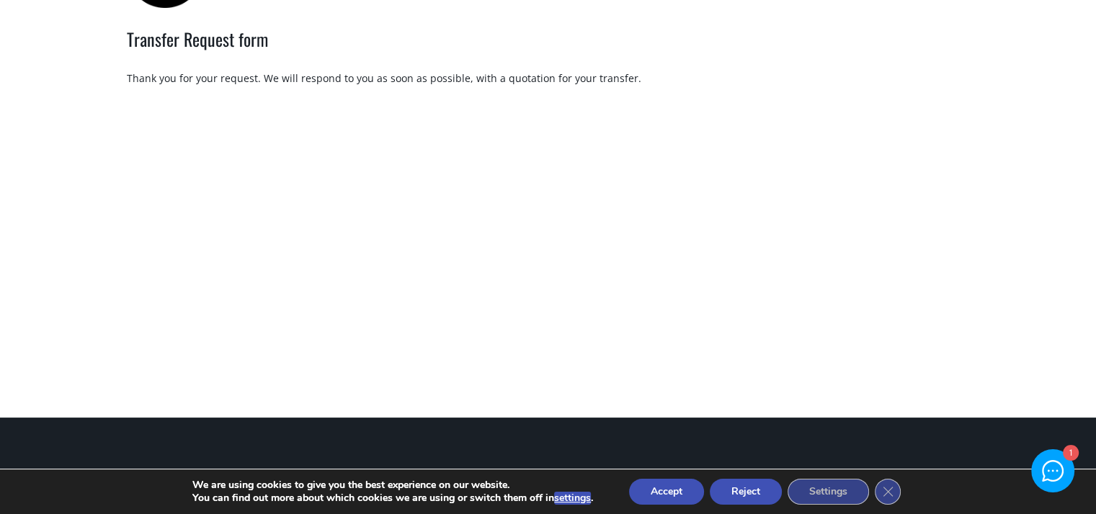
click at [671, 488] on button "Accept" at bounding box center [666, 492] width 75 height 26
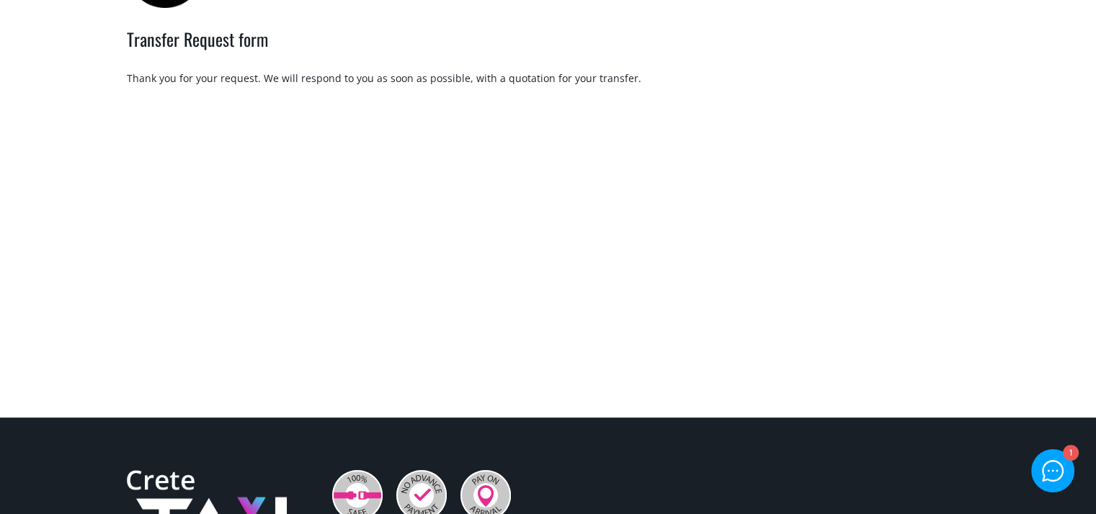
scroll to position [0, 0]
